Goal: Information Seeking & Learning: Check status

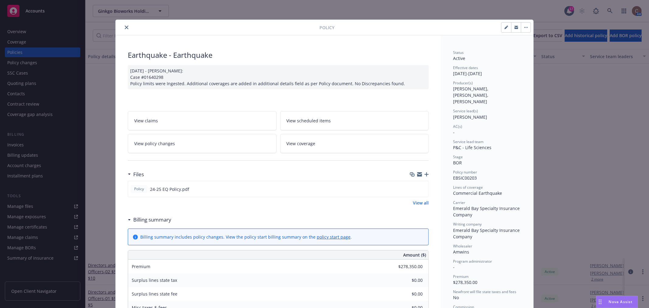
scroll to position [233, 0]
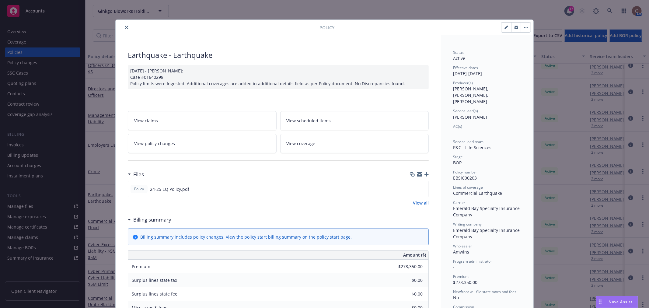
click at [125, 28] on icon "close" at bounding box center [127, 28] width 4 height 4
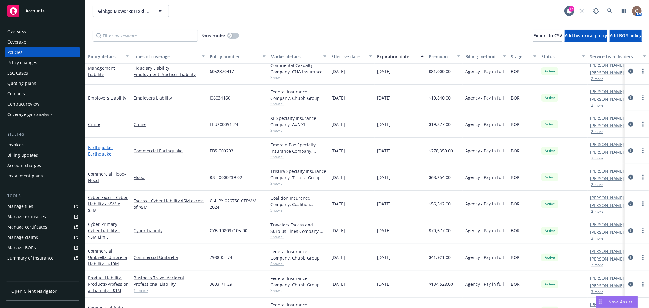
scroll to position [300, 0]
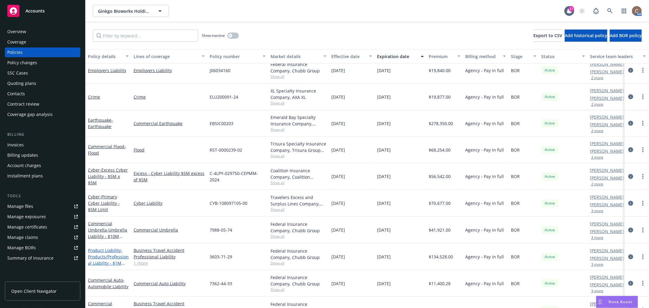
click at [115, 255] on span "- Products/Professional Liability - $1M Limit" at bounding box center [108, 259] width 41 height 25
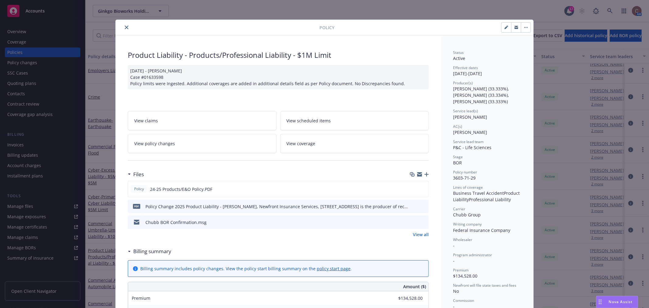
click at [125, 27] on icon "close" at bounding box center [127, 28] width 4 height 4
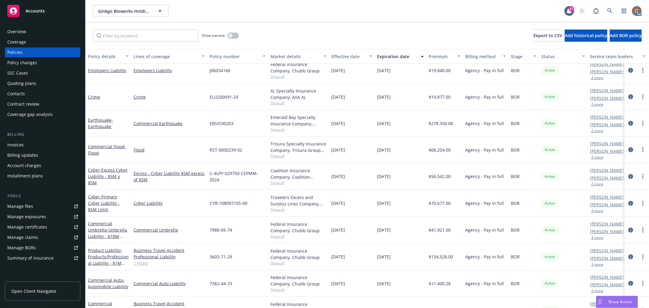
click at [232, 12] on div "Ginkgo Bioworks Holdings, Inc. Ginkgo Bioworks Holdings, Inc." at bounding box center [328, 11] width 471 height 12
